Goal: Information Seeking & Learning: Learn about a topic

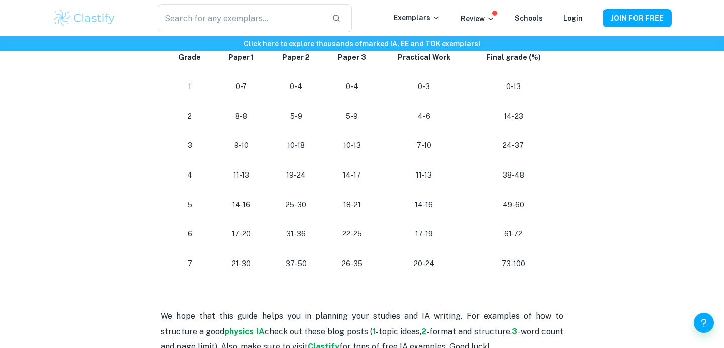
scroll to position [944, 0]
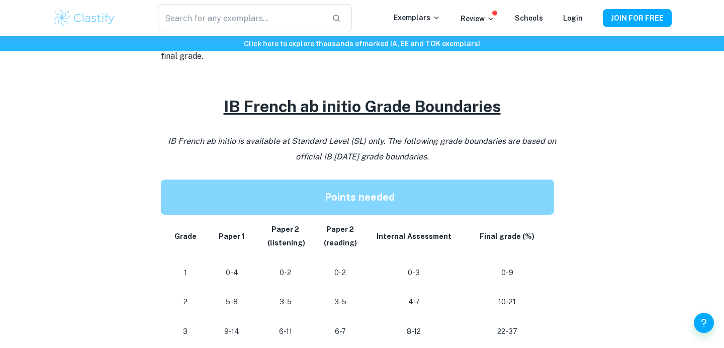
scroll to position [555, 0]
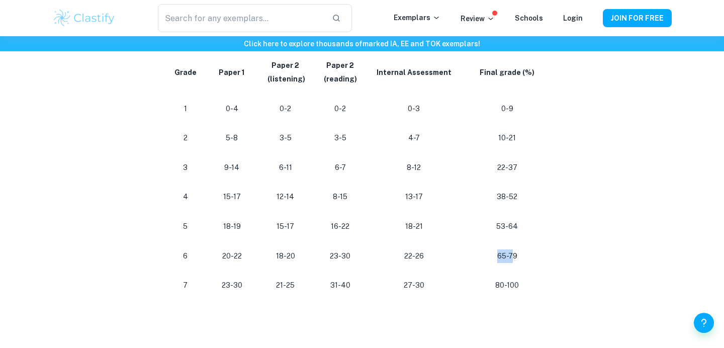
drag, startPoint x: 499, startPoint y: 254, endPoint x: 546, endPoint y: 254, distance: 47.8
click at [540, 254] on p "65-79" at bounding box center [507, 256] width 77 height 14
click at [550, 247] on td "65-79" at bounding box center [510, 256] width 98 height 30
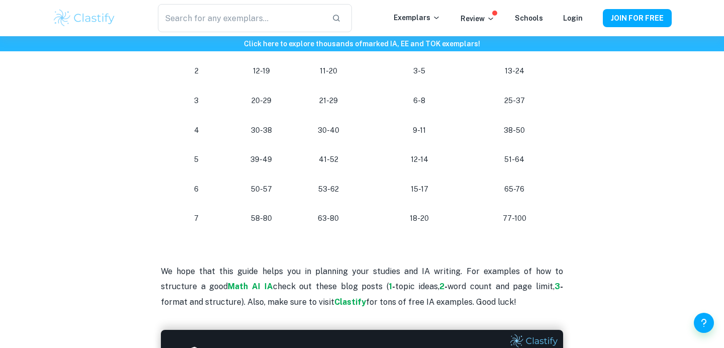
scroll to position [984, 0]
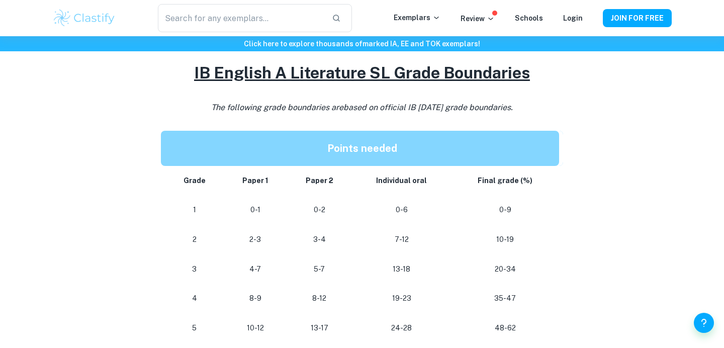
scroll to position [820, 0]
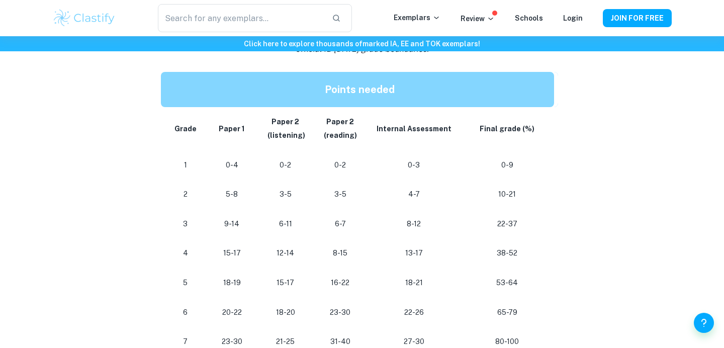
scroll to position [565, 0]
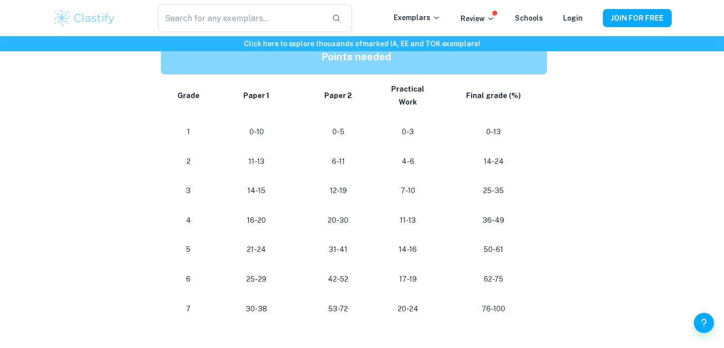
scroll to position [547, 0]
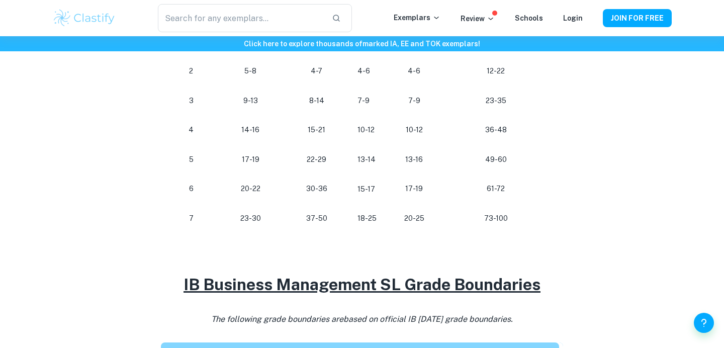
scroll to position [652, 0]
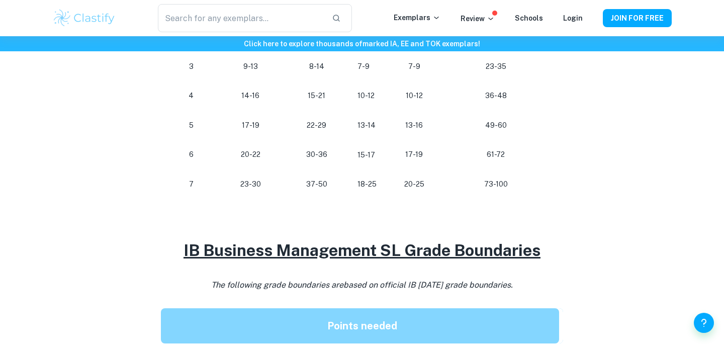
click at [116, 152] on div "IB Business Management Grade Boundaries By Roxanne • January 28, 2024 Get feedb…" at bounding box center [361, 104] width 619 height 1357
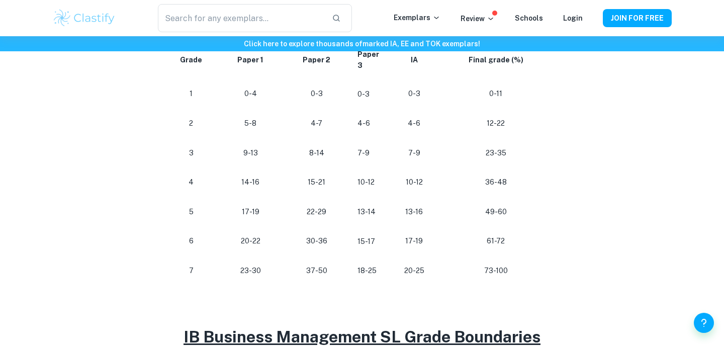
scroll to position [555, 0]
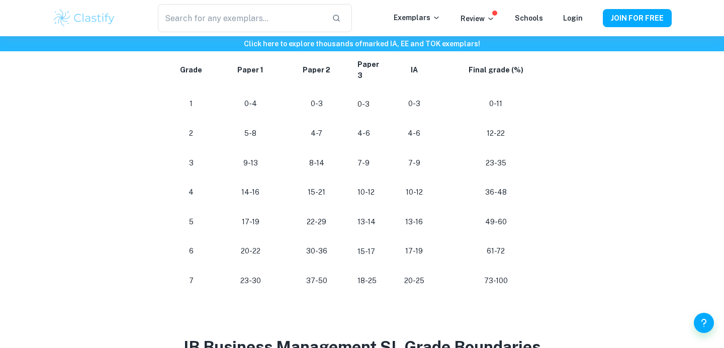
click at [116, 152] on div "IB Business Management Grade Boundaries By Roxanne • January 28, 2024 Get feedb…" at bounding box center [361, 200] width 619 height 1357
click at [96, 218] on div "IB Business Management Grade Boundaries By Roxanne • January 28, 2024 Get feedb…" at bounding box center [361, 200] width 619 height 1357
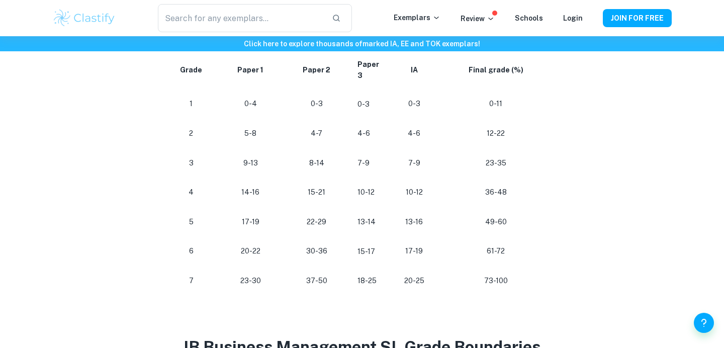
click at [96, 218] on div "IB Business Management Grade Boundaries By Roxanne • January 28, 2024 Get feedb…" at bounding box center [361, 200] width 619 height 1357
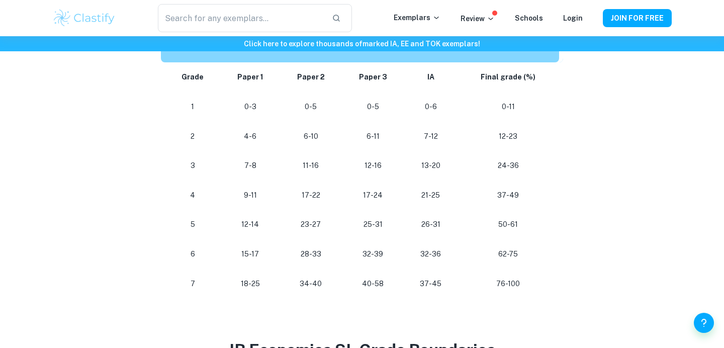
scroll to position [551, 0]
